Goal: Find specific page/section: Find specific page/section

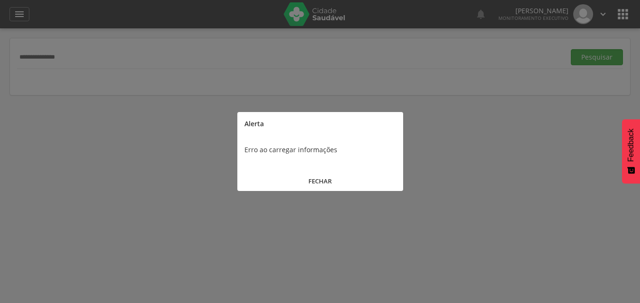
click at [328, 178] on button "FECHAR" at bounding box center [320, 181] width 166 height 20
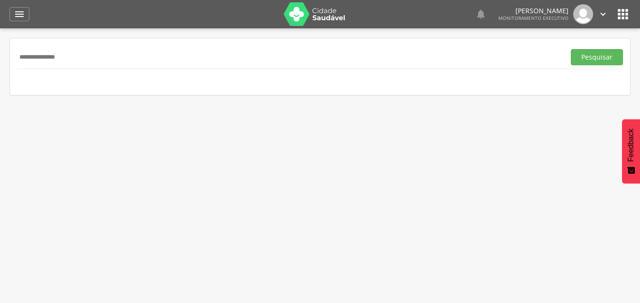
drag, startPoint x: 86, startPoint y: 53, endPoint x: 0, endPoint y: 46, distance: 86.0
click at [0, 46] on div " Supervisão  Distritos  Ubs Coordenador: - Queimadas / PB Intervalo de Tempo…" at bounding box center [320, 179] width 640 height 303
click at [570, 49] on button "Pesquisar" at bounding box center [596, 57] width 52 height 16
drag, startPoint x: 78, startPoint y: 54, endPoint x: 0, endPoint y: 43, distance: 78.9
click at [0, 43] on div " Supervisão  Distritos  Ubs Coordenador: - Queimadas / PB Intervalo de Tempo…" at bounding box center [320, 179] width 640 height 303
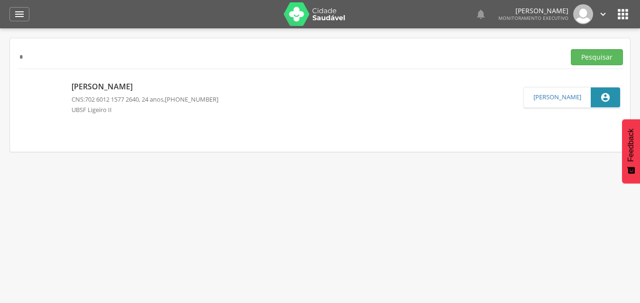
type input "*"
click at [151, 56] on input "*" at bounding box center [289, 57] width 544 height 16
type input "**********"
click at [570, 49] on button "Pesquisar" at bounding box center [596, 57] width 52 height 16
drag, startPoint x: 104, startPoint y: 52, endPoint x: 0, endPoint y: 71, distance: 105.9
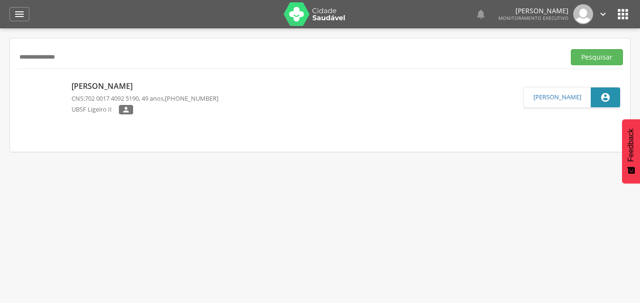
click at [0, 71] on div " Supervisão  Distritos  Ubs Coordenador: - Queimadas / PB Intervalo de Tempo…" at bounding box center [320, 179] width 640 height 303
type input "**********"
click at [570, 49] on button "Pesquisar" at bounding box center [596, 57] width 52 height 16
drag, startPoint x: 80, startPoint y: 59, endPoint x: 0, endPoint y: 59, distance: 79.5
click at [0, 59] on div " Supervisão  Distritos  Ubs Coordenador: - Queimadas / PB Intervalo de Tempo…" at bounding box center [320, 179] width 640 height 303
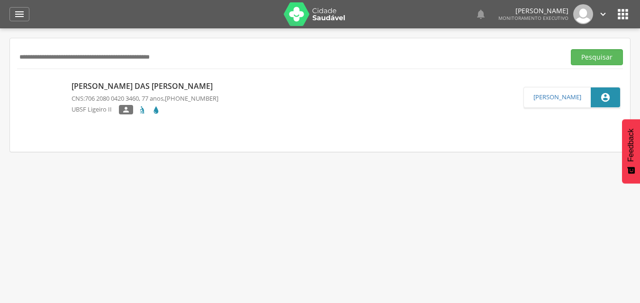
paste input "**********"
click at [570, 49] on button "Pesquisar" at bounding box center [596, 57] width 52 height 16
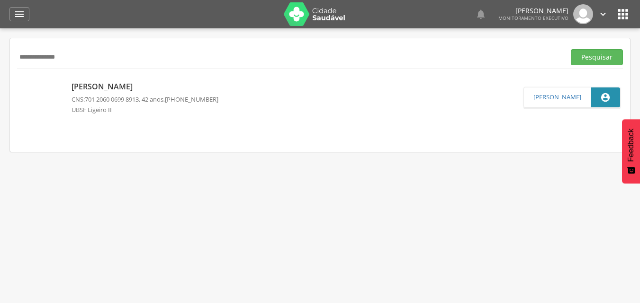
drag, startPoint x: 62, startPoint y: 58, endPoint x: 0, endPoint y: 60, distance: 61.6
click at [0, 60] on div " Supervisão  Distritos  Ubs Coordenador: - Queimadas / PB Intervalo de Tempo…" at bounding box center [320, 179] width 640 height 303
type input "*"
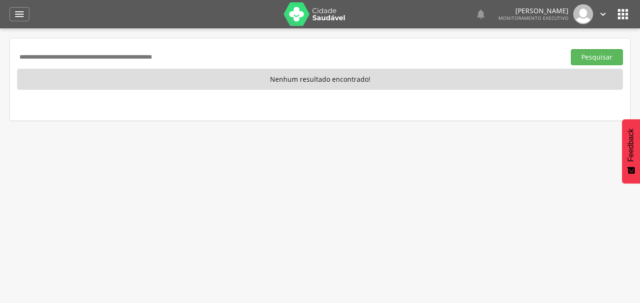
type input "**********"
drag, startPoint x: 211, startPoint y: 53, endPoint x: 0, endPoint y: 58, distance: 210.7
click at [0, 58] on div " Supervisão  Distritos  Ubs Coordenador: - Queimadas / PB Intervalo de Tempo…" at bounding box center [320, 179] width 640 height 303
type input "**********"
click at [570, 49] on button "Pesquisar" at bounding box center [596, 57] width 52 height 16
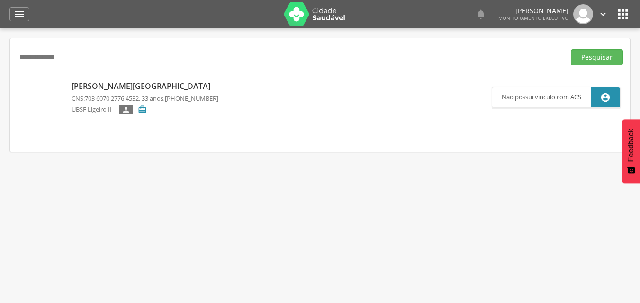
click at [114, 82] on p "Ediane Barbosa de Lima" at bounding box center [144, 86] width 147 height 11
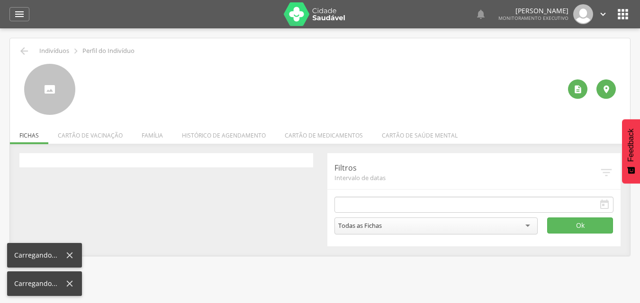
type input "**********"
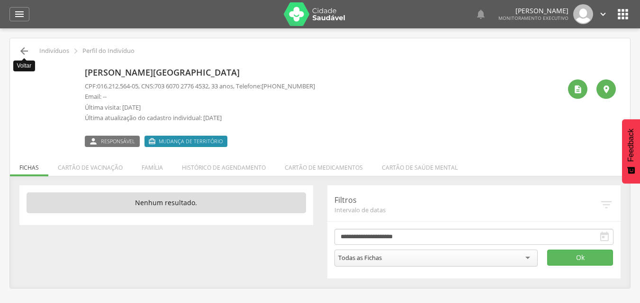
click at [21, 51] on icon "" at bounding box center [23, 50] width 11 height 11
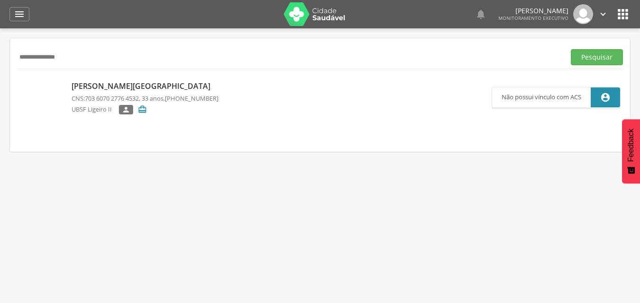
click at [142, 87] on p "Ediane Barbosa de Lima" at bounding box center [144, 86] width 147 height 11
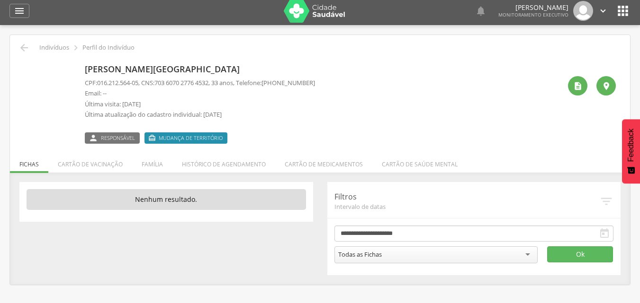
scroll to position [4, 0]
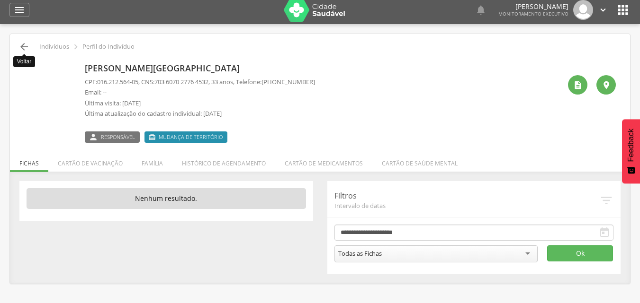
click at [20, 45] on icon "" at bounding box center [23, 46] width 11 height 11
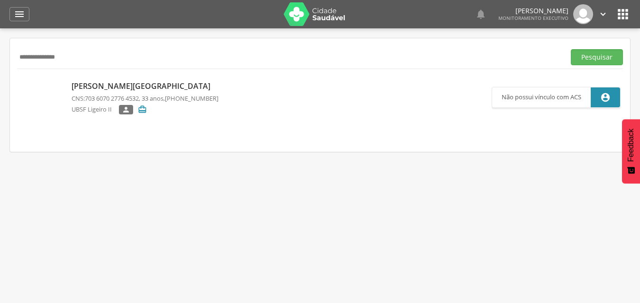
drag, startPoint x: 82, startPoint y: 58, endPoint x: 7, endPoint y: 68, distance: 76.4
click at [7, 68] on div " Supervisão  Distritos  Ubs Coordenador: - Queimadas / PB Intervalo de Tempo…" at bounding box center [320, 179] width 640 height 303
type input "**********"
click at [570, 49] on button "Pesquisar" at bounding box center [596, 57] width 52 height 16
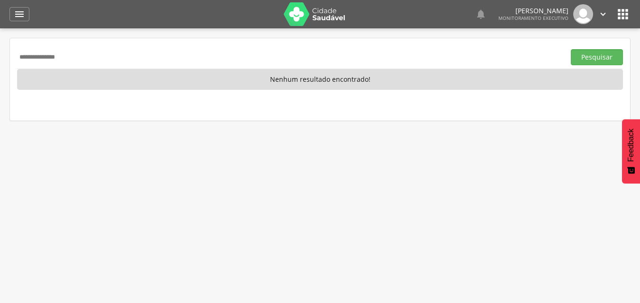
click at [0, 53] on div " Supervisão  Distritos  Ubs Coordenador: - Queimadas / PB Intervalo de Tempo…" at bounding box center [320, 179] width 640 height 303
